Goal: Task Accomplishment & Management: Manage account settings

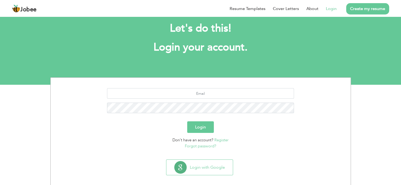
scroll to position [15, 0]
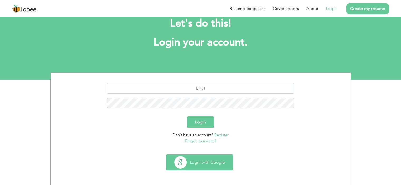
click at [212, 163] on button "Login with Google" at bounding box center [199, 162] width 66 height 15
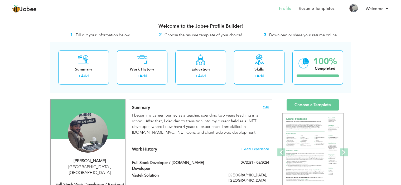
click at [265, 106] on span "Edit" at bounding box center [266, 108] width 6 height 4
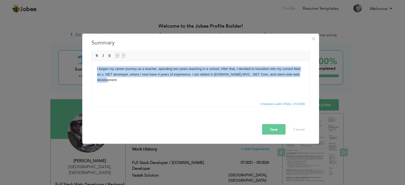
drag, startPoint x: 120, startPoint y: 80, endPoint x: 95, endPoint y: 69, distance: 26.6
click at [95, 69] on html "I began my career journey as a teacher, spending two years teaching in a school…" at bounding box center [201, 74] width 218 height 27
copy body "I began my career journey as a teacher, spending two years teaching in a school…"
click at [128, 80] on body "I began my career journey as a teacher, spending two years teaching in a school…" at bounding box center [200, 74] width 207 height 16
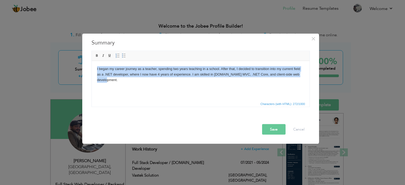
drag, startPoint x: 123, startPoint y: 82, endPoint x: 96, endPoint y: 69, distance: 30.1
click at [96, 69] on html "I began my career journey as a teacher, spending two years teaching in a school…" at bounding box center [201, 74] width 218 height 27
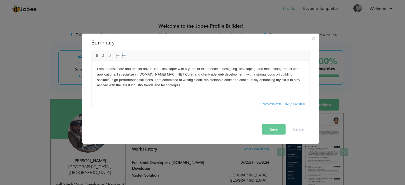
click at [271, 133] on button "Save" at bounding box center [273, 129] width 23 height 11
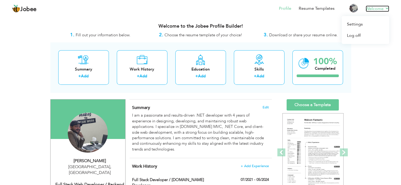
click at [370, 9] on link "Welcome" at bounding box center [377, 9] width 23 height 6
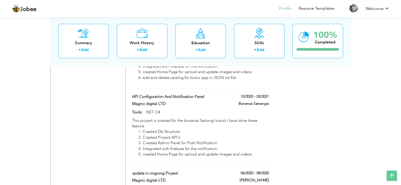
scroll to position [962, 0]
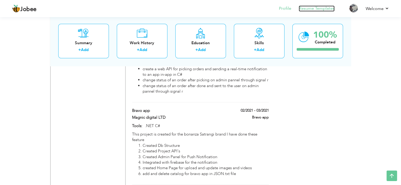
click at [306, 8] on link "Resume Templates" at bounding box center [317, 9] width 36 height 6
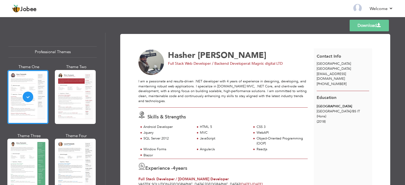
click at [359, 24] on link "Download" at bounding box center [369, 26] width 39 height 12
